Goal: Find specific page/section: Find specific page/section

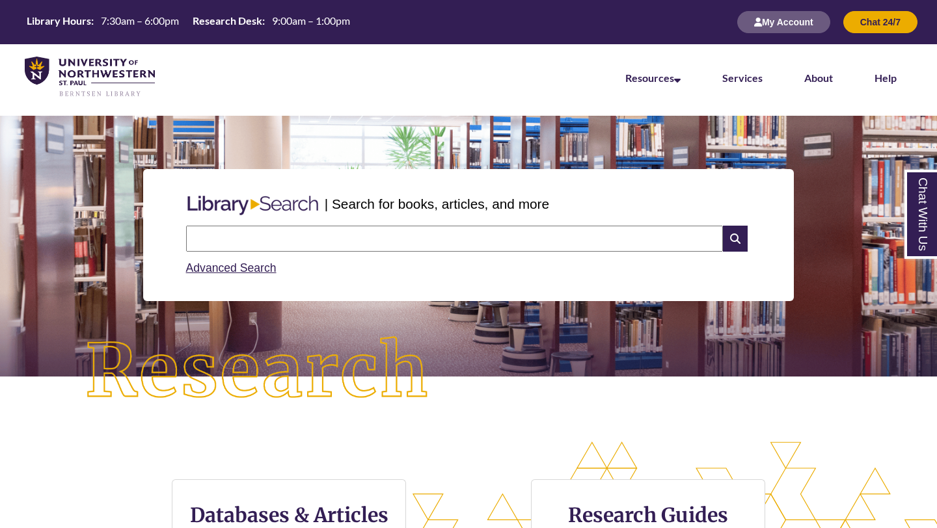
scroll to position [276, 937]
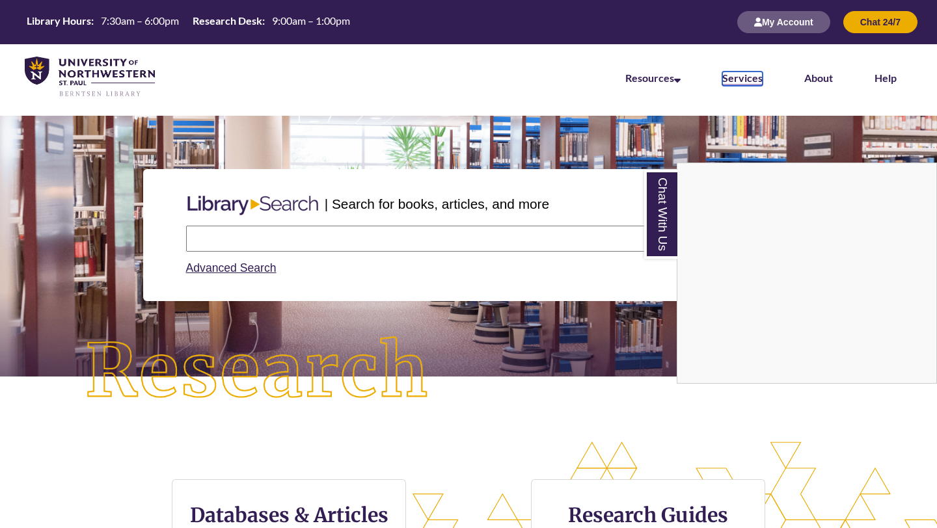
click at [742, 79] on link "Services" at bounding box center [742, 79] width 40 height 14
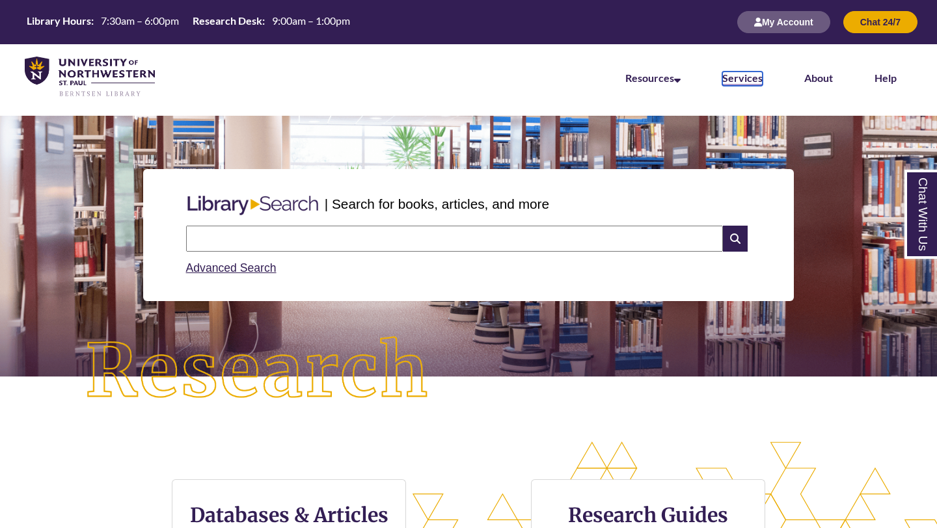
click at [755, 76] on link "Services" at bounding box center [742, 79] width 40 height 14
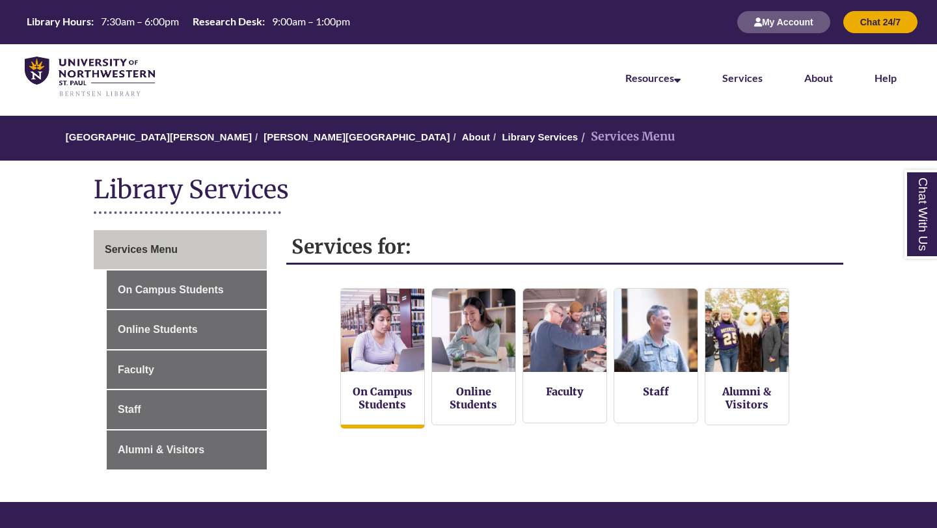
click at [394, 356] on img at bounding box center [382, 330] width 92 height 92
click at [399, 392] on link "On Campus Students" at bounding box center [383, 398] width 60 height 27
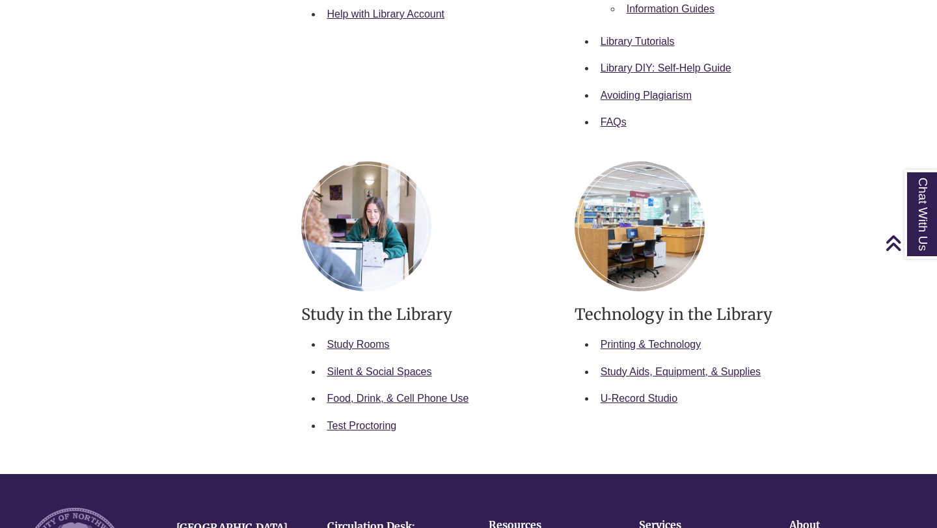
scroll to position [584, 0]
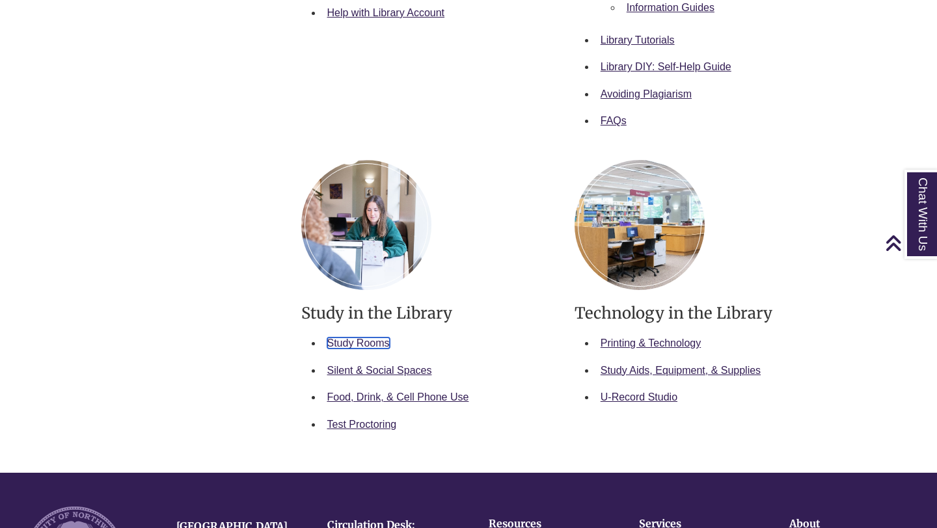
click at [371, 341] on link "Study Rooms" at bounding box center [358, 343] width 62 height 11
